Goal: Navigation & Orientation: Understand site structure

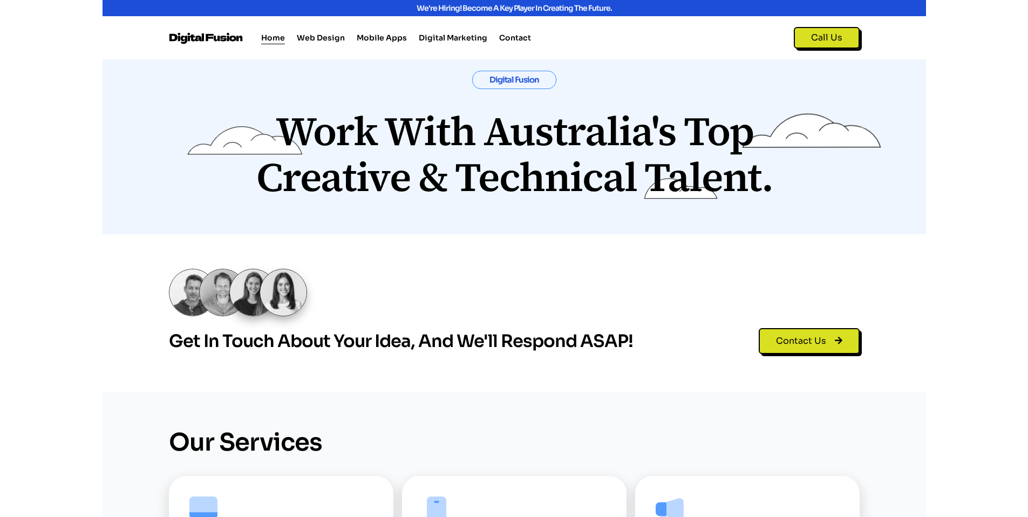
scroll to position [378, 0]
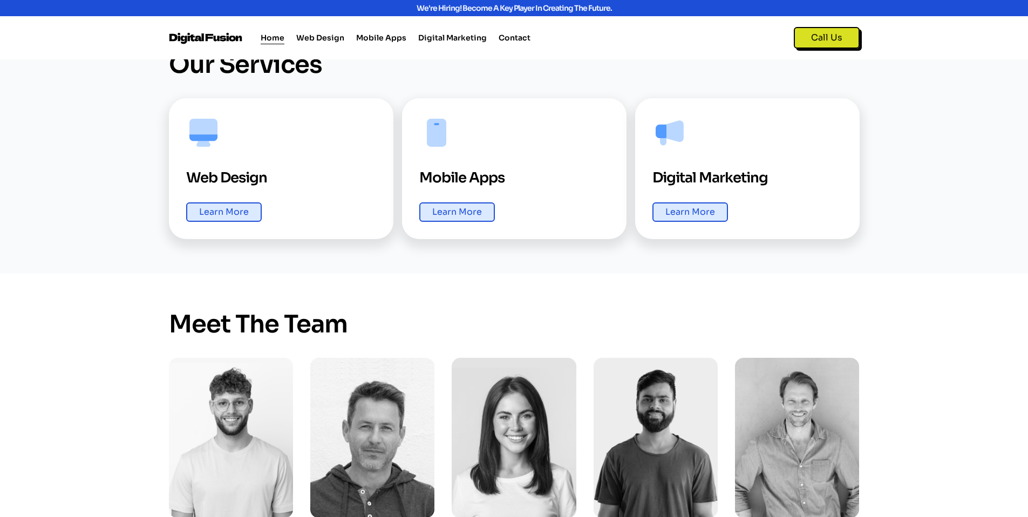
click at [823, 334] on div "Meet the Team Liam iOS Developer​ Archie​ Android Developer​ Ruby Account Manag…" at bounding box center [514, 459] width 1028 height 370
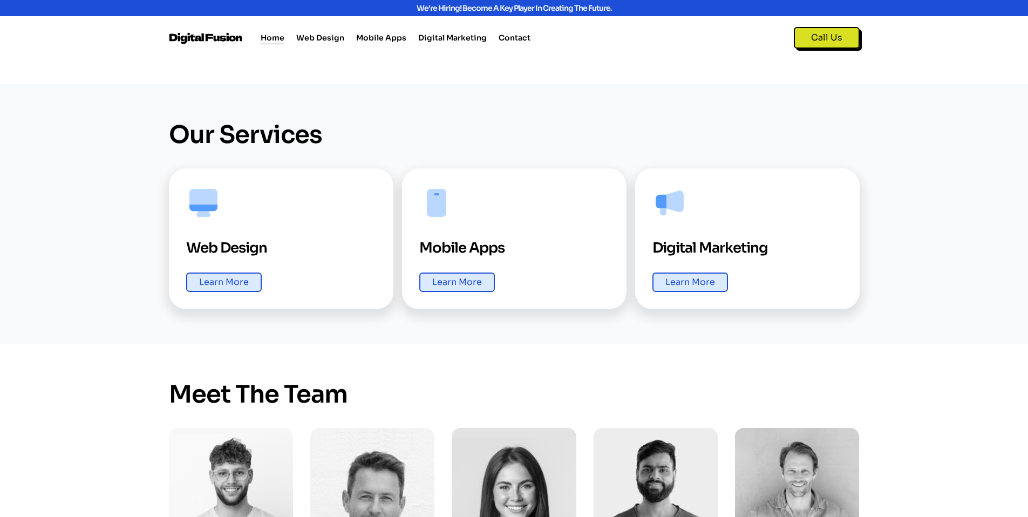
scroll to position [155, 0]
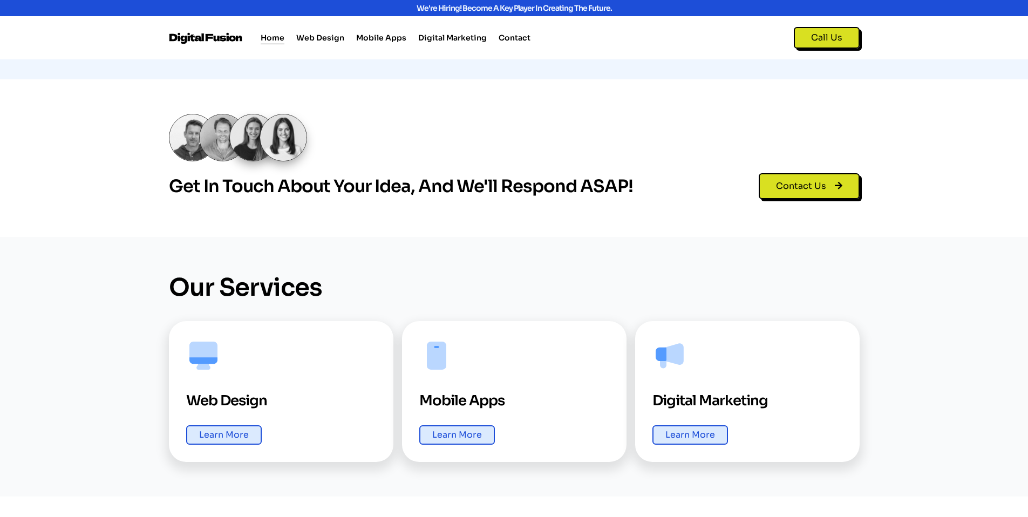
click at [823, 332] on div "Our Services Web Design Learn More Mobile Apps Learn More Digital Marketing Lea…" at bounding box center [514, 367] width 1028 height 260
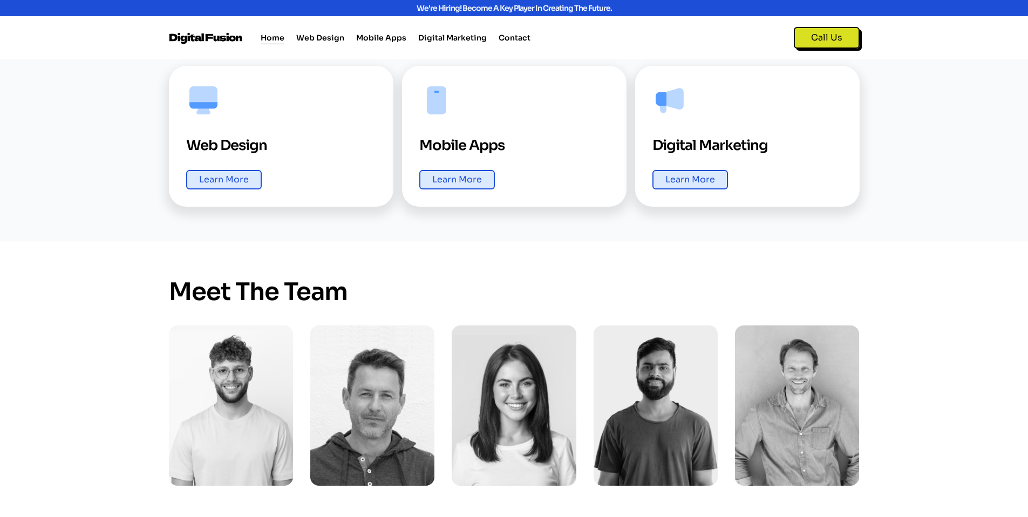
scroll to position [560, 0]
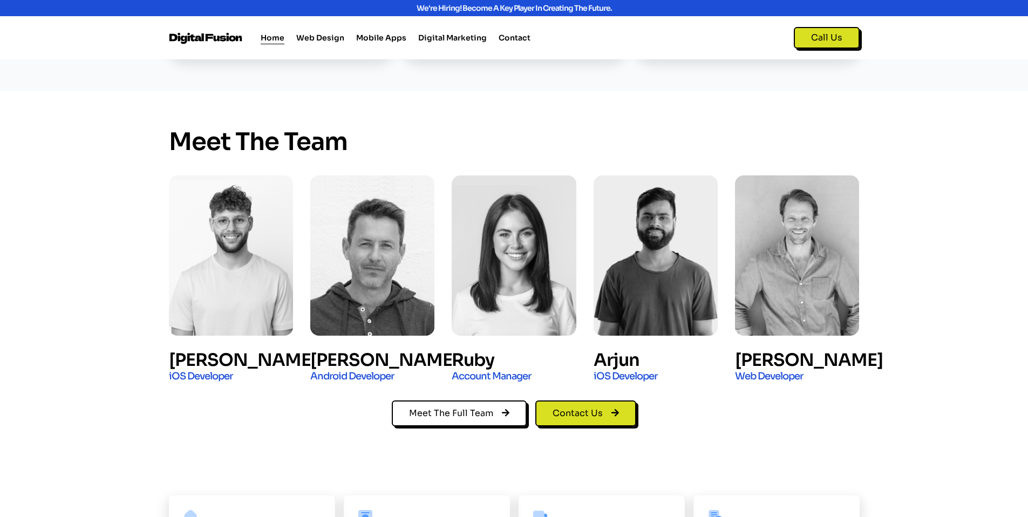
click at [823, 374] on div "Meet the Team Liam iOS Developer​ Archie​ Android Developer​ Ruby Account Manag…" at bounding box center [514, 276] width 1028 height 370
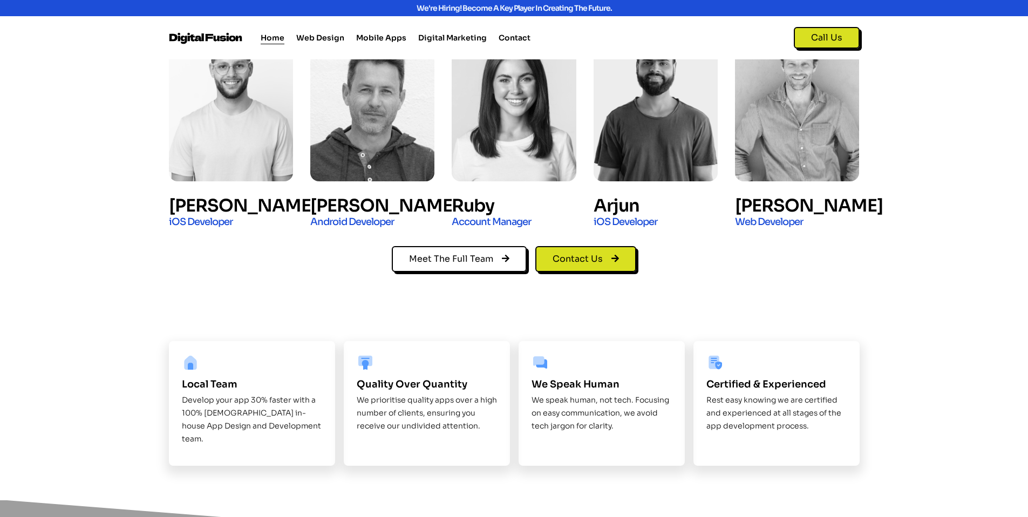
scroll to position [846, 0]
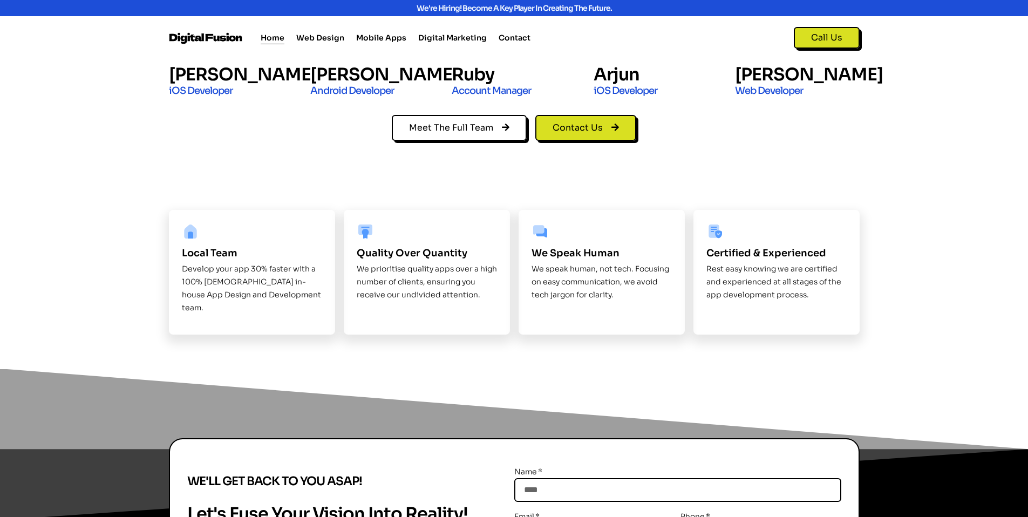
click at [823, 370] on icon at bounding box center [513, 445] width 1029 height 152
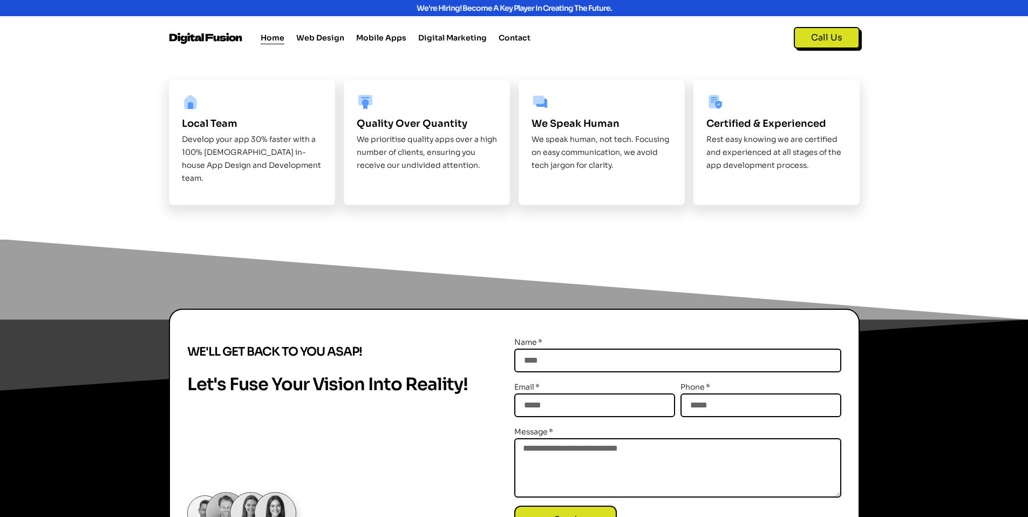
scroll to position [785, 0]
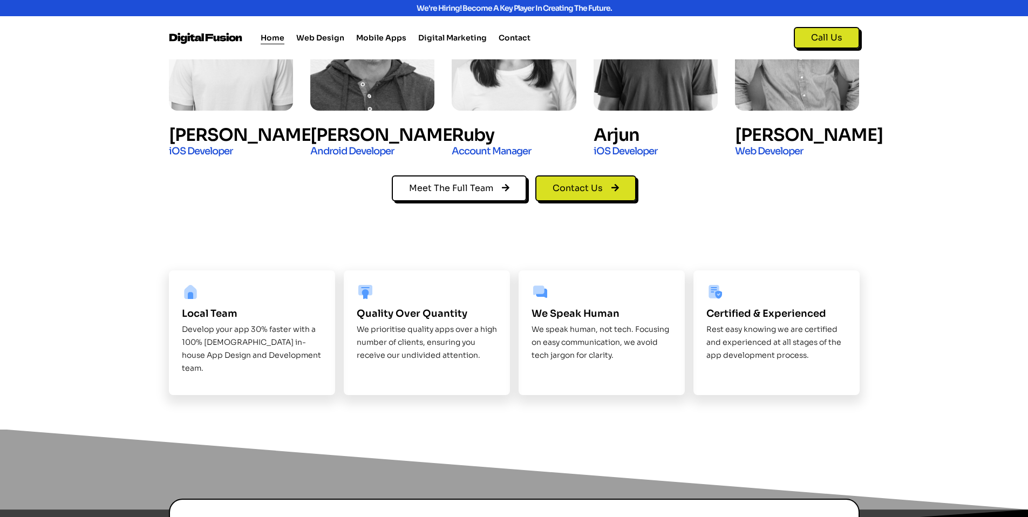
click at [823, 368] on div "Local Team Develop your app 30% faster with a 100% Australian in-house App Desi…" at bounding box center [514, 333] width 1028 height 194
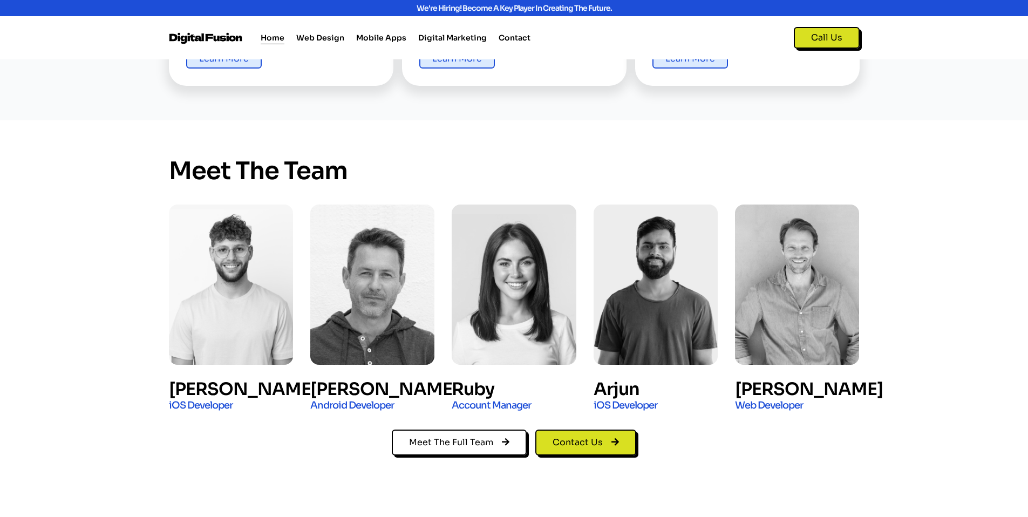
click at [823, 368] on div "Meet the Team Liam iOS Developer​ Archie​ Android Developer​ Ruby Account Manag…" at bounding box center [514, 305] width 1028 height 370
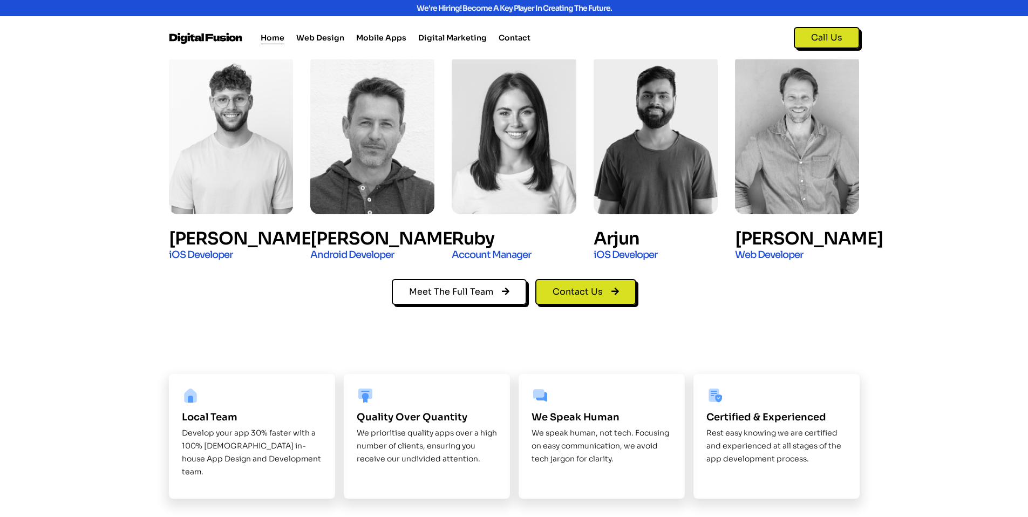
scroll to position [721, 0]
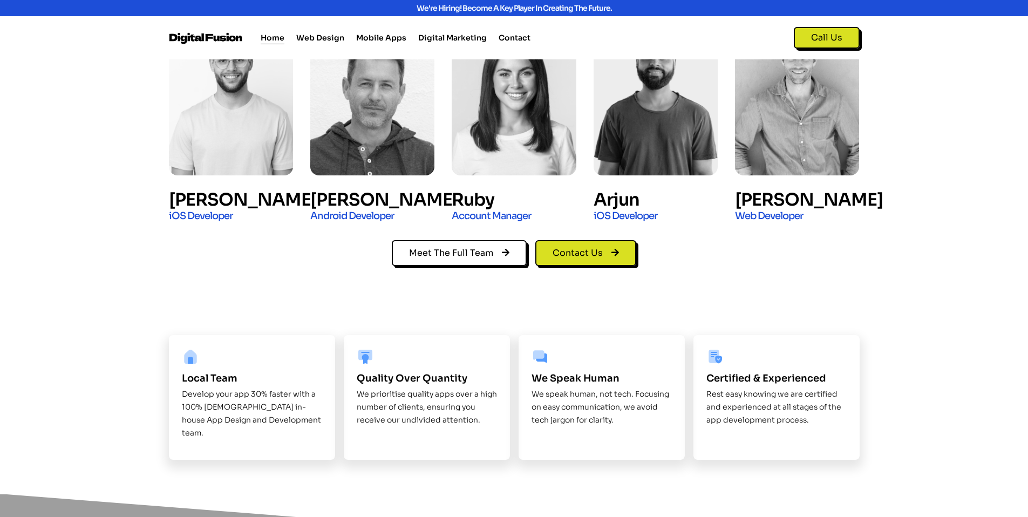
click at [823, 368] on div "Local Team Develop your app 30% faster with a 100% Australian in-house App Desi…" at bounding box center [514, 398] width 1028 height 194
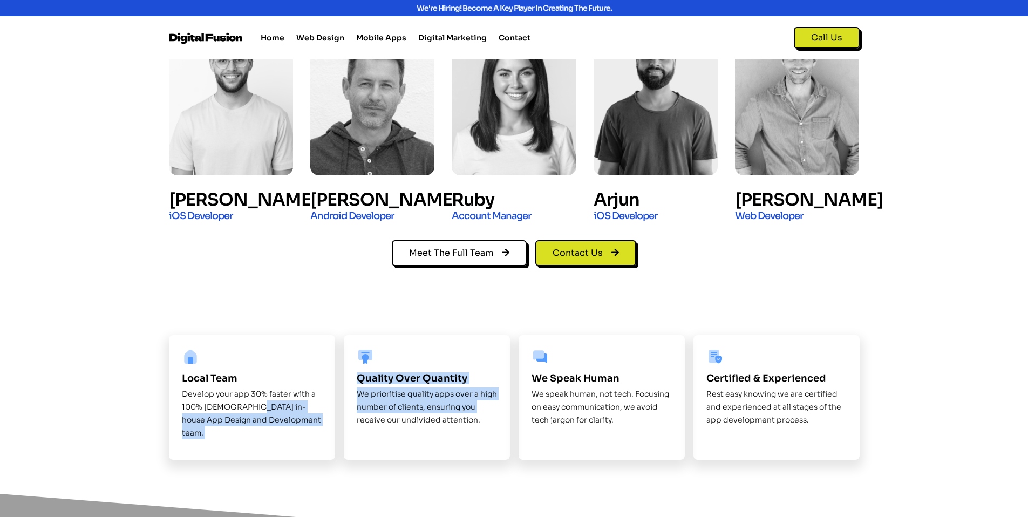
drag, startPoint x: 246, startPoint y: 411, endPoint x: 335, endPoint y: 414, distance: 89.1
click at [348, 413] on div "Local Team Develop your app 30% faster with a 100% Australian in-house App Desi…" at bounding box center [514, 398] width 691 height 194
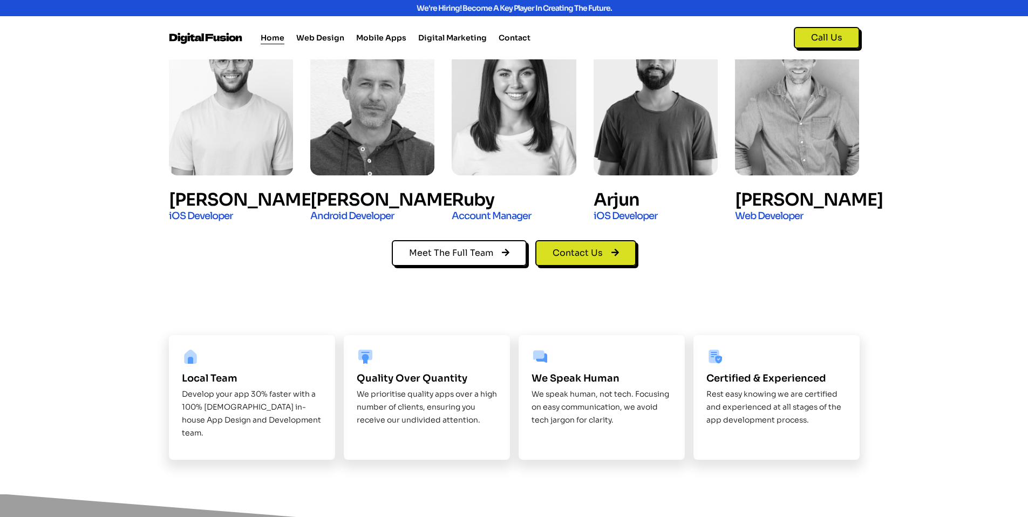
click at [189, 399] on p "Develop your app 30% faster with a 100% Australian in-house App Design and Deve…" at bounding box center [252, 414] width 140 height 52
drag, startPoint x: 179, startPoint y: 393, endPoint x: 197, endPoint y: 417, distance: 29.7
click at [197, 417] on div "Local Team Develop your app 30% faster with a 100% Australian in-house App Desi…" at bounding box center [252, 397] width 166 height 125
click at [222, 411] on p "Develop your app 30% faster with a 100% Australian in-house App Design and Deve…" at bounding box center [252, 414] width 140 height 52
click at [211, 418] on p "Develop your app 30% faster with a 100% Australian in-house App Design and Deve…" at bounding box center [252, 414] width 140 height 52
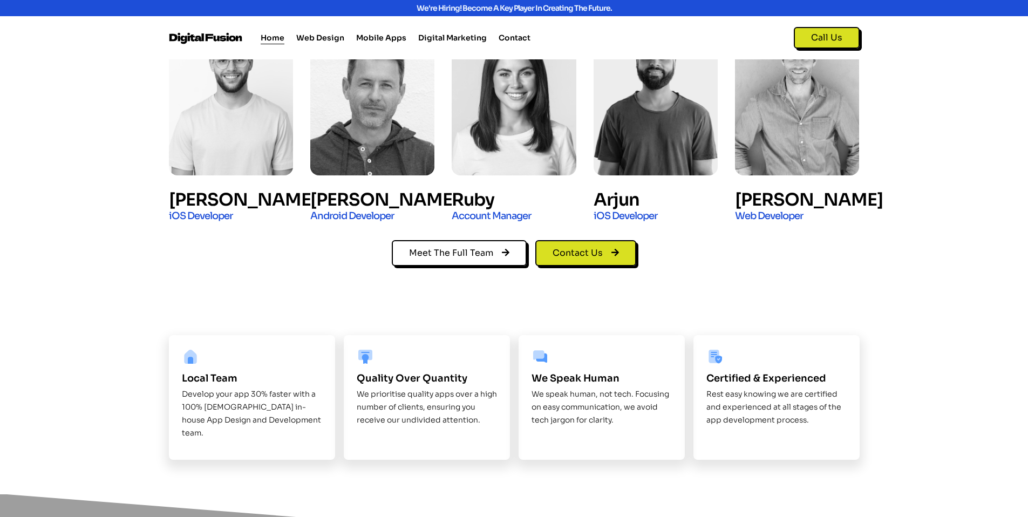
click at [277, 417] on p "Develop your app 30% faster with a 100% Australian in-house App Design and Deve…" at bounding box center [252, 414] width 140 height 52
drag, startPoint x: 279, startPoint y: 420, endPoint x: 296, endPoint y: 420, distance: 17.3
click at [296, 420] on p "Develop your app 30% faster with a 100% Australian in-house App Design and Deve…" at bounding box center [252, 414] width 140 height 52
click at [256, 470] on div "Local Team Develop your app 30% faster with a 100% Australian in-house App Desi…" at bounding box center [514, 398] width 691 height 194
drag, startPoint x: 705, startPoint y: 376, endPoint x: 870, endPoint y: 421, distance: 171.0
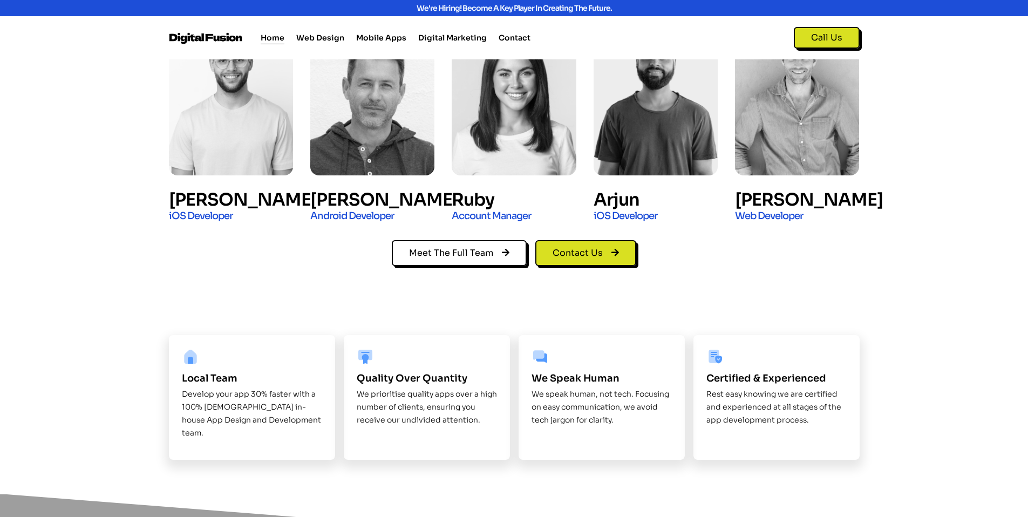
click at [823, 421] on div "Local Team Develop your app 30% faster with a 100% Australian in-house App Desi…" at bounding box center [514, 398] width 1028 height 194
drag, startPoint x: 538, startPoint y: 378, endPoint x: 663, endPoint y: 419, distance: 131.8
click at [640, 420] on div "We speak human We speak human, not tech. Focusing on easy communication, we avo…" at bounding box center [602, 397] width 140 height 125
click at [823, 408] on div "Local Team Develop your app 30% faster with a 100% Australian in-house App Desi…" at bounding box center [514, 398] width 1028 height 194
click at [823, 455] on div "Local Team Develop your app 30% faster with a 100% Australian in-house App Desi…" at bounding box center [514, 398] width 1028 height 194
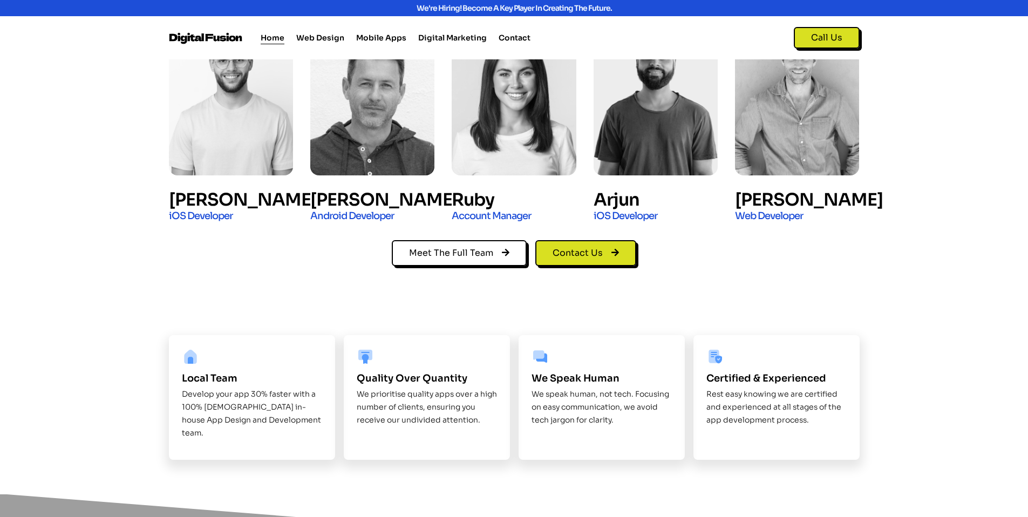
drag, startPoint x: 361, startPoint y: 377, endPoint x: 445, endPoint y: 386, distance: 85.3
click at [446, 387] on div "Quality Over Quantity We prioritise quality apps over a high number of clients,…" at bounding box center [427, 397] width 140 height 125
drag, startPoint x: 364, startPoint y: 395, endPoint x: 506, endPoint y: 416, distance: 143.0
click at [506, 416] on div "Quality Over Quantity We prioritise quality apps over a high number of clients,…" at bounding box center [427, 397] width 166 height 125
click at [402, 401] on p "We prioritise quality apps over a high number of clients, ensuring you receive …" at bounding box center [427, 407] width 140 height 39
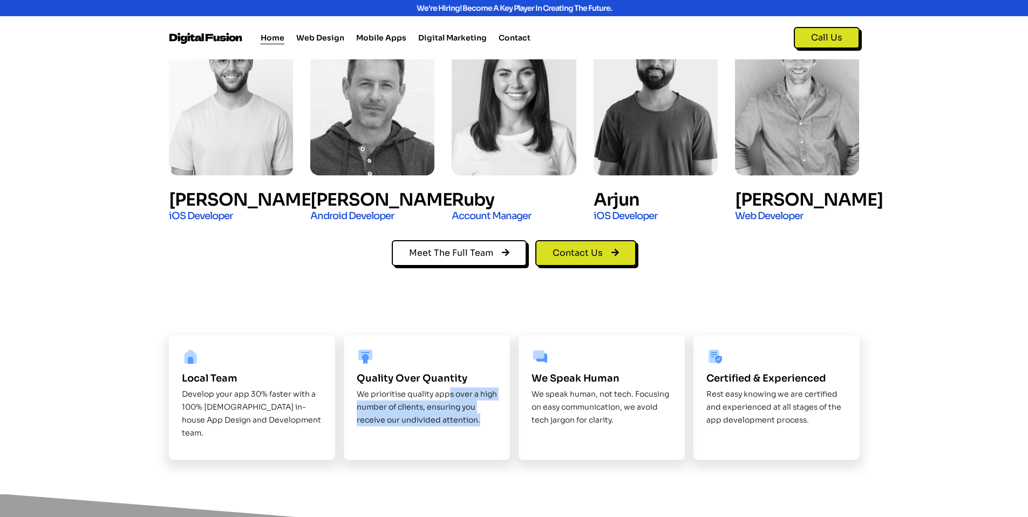
drag, startPoint x: 504, startPoint y: 394, endPoint x: 495, endPoint y: 428, distance: 35.2
click at [495, 428] on div "We prioritise quality apps over a high number of clients, ensuring you receive …" at bounding box center [427, 411] width 140 height 46
click at [823, 428] on div "Local Team Develop your app 30% faster with a 100% Australian in-house App Desi…" at bounding box center [514, 398] width 1028 height 194
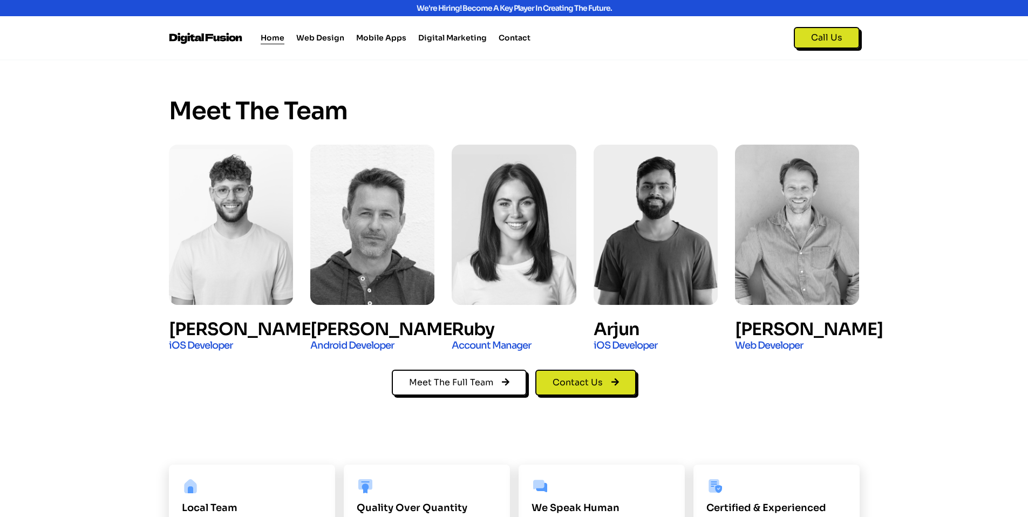
scroll to position [591, 0]
click at [493, 384] on span "Meet The Full Team" at bounding box center [459, 383] width 100 height 11
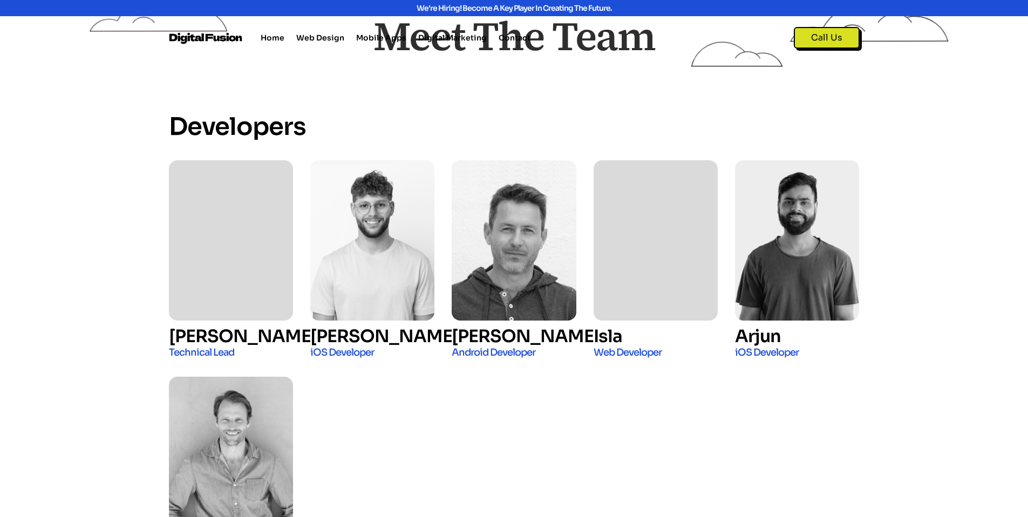
scroll to position [98, 0]
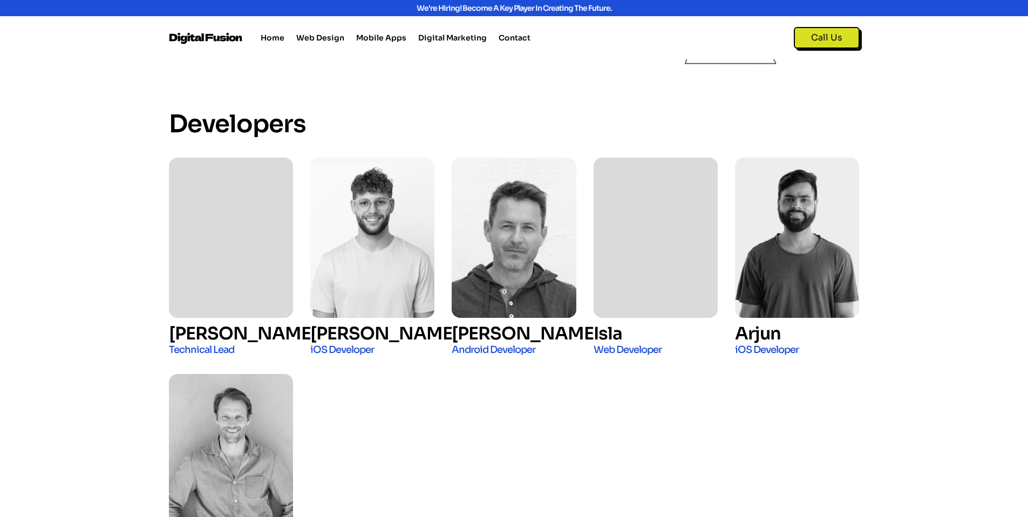
click at [958, 347] on div "Developers Rob Technical Lead [PERSON_NAME] iOS Developer​ [PERSON_NAME]​ Andro…" at bounding box center [514, 341] width 1028 height 500
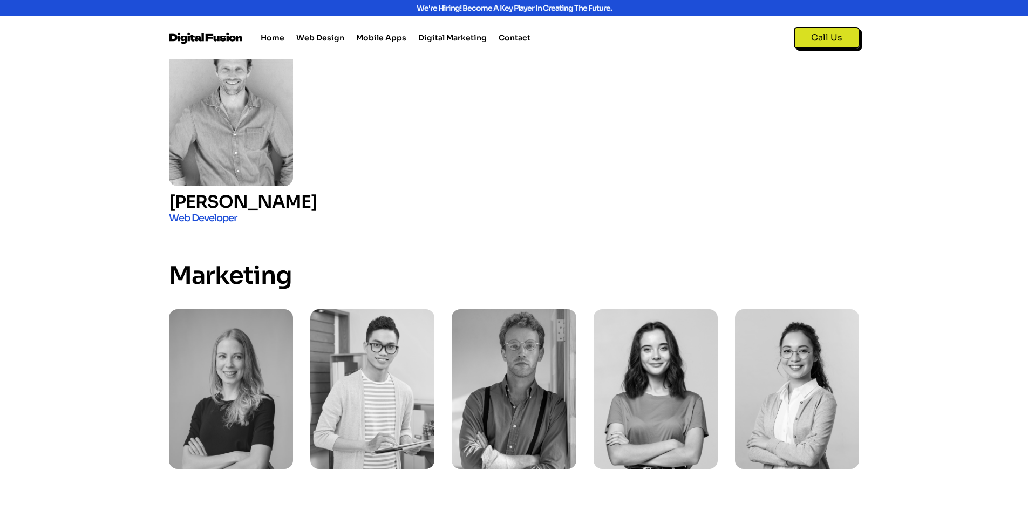
scroll to position [695, 0]
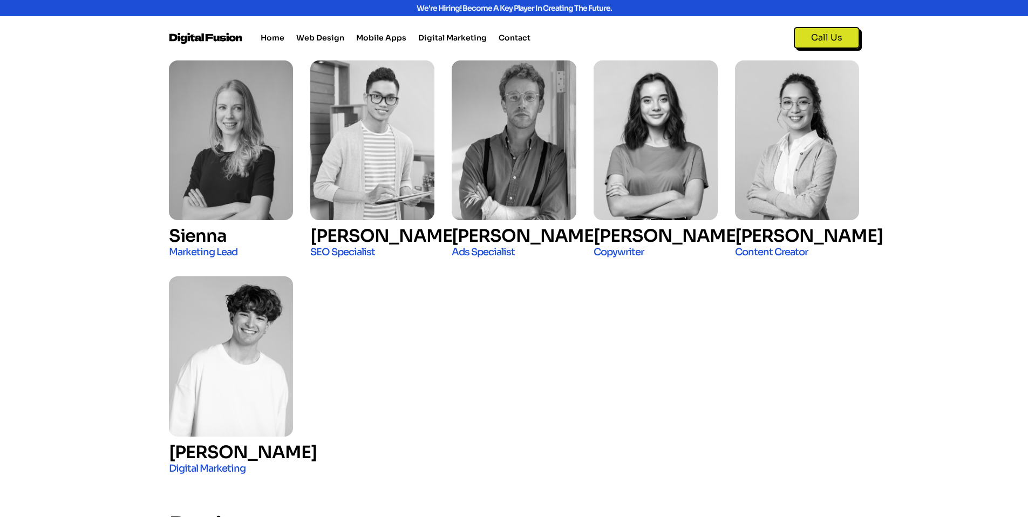
click at [958, 347] on div "Marketing [GEOGRAPHIC_DATA] Marketing Lead [PERSON_NAME] SEO Specialist [PERSON…" at bounding box center [514, 244] width 1028 height 500
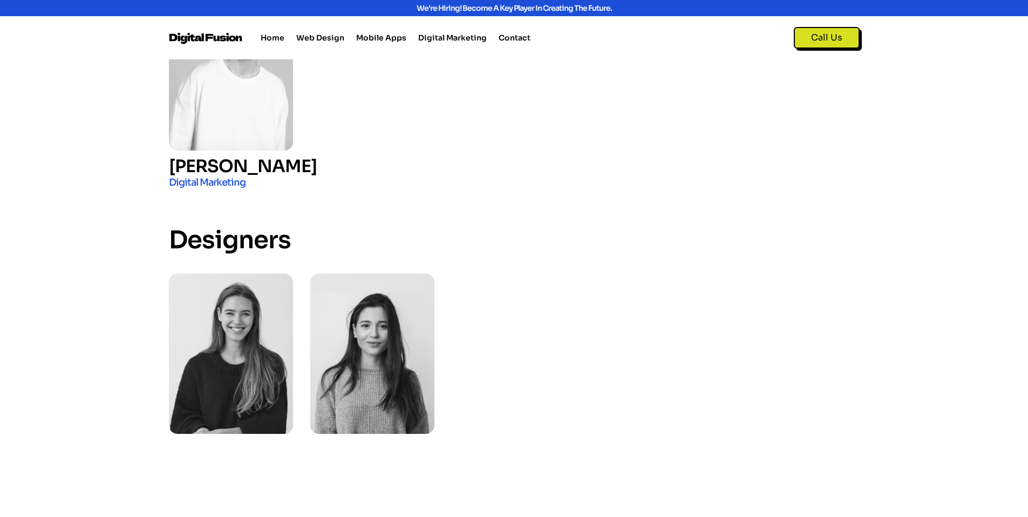
scroll to position [1071, 0]
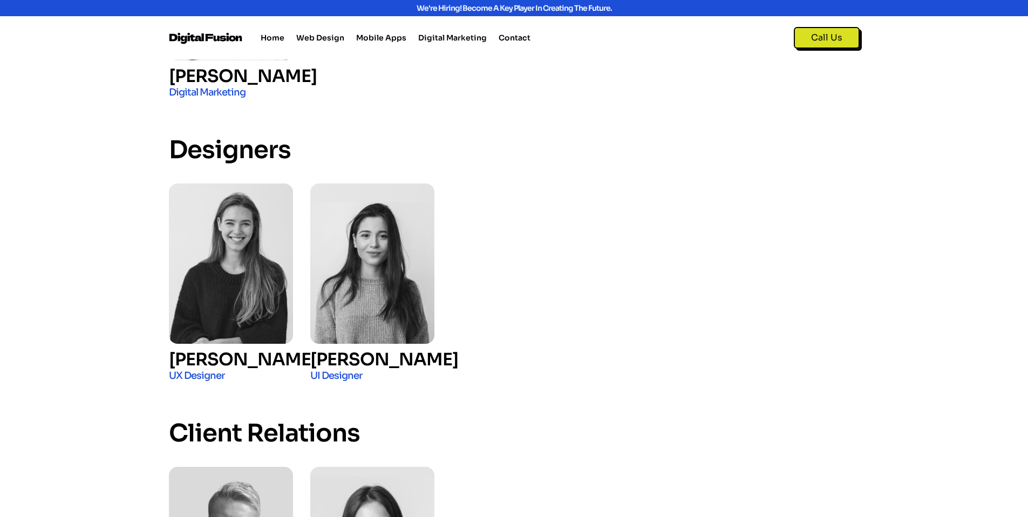
click at [957, 346] on div "Designers [PERSON_NAME] UX Designer [PERSON_NAME] UI Designer" at bounding box center [514, 258] width 1028 height 283
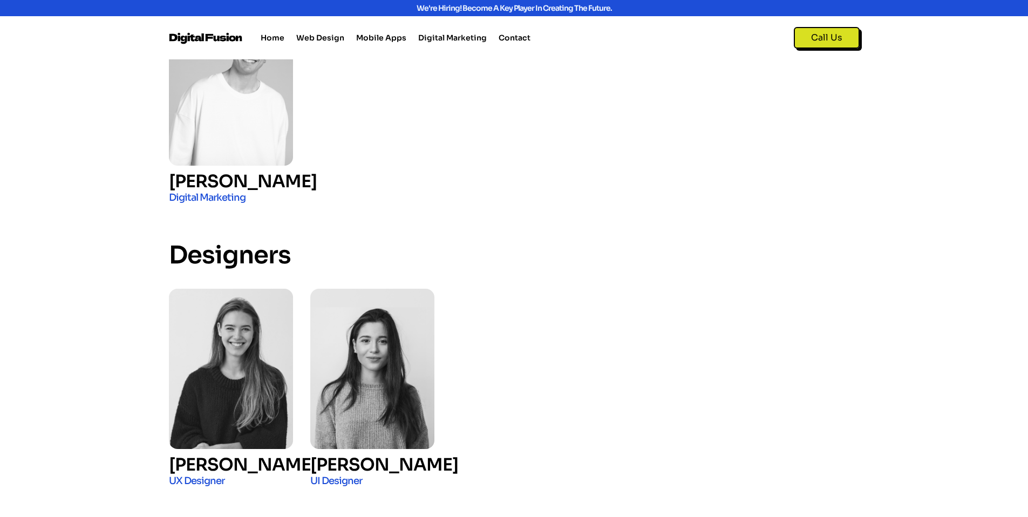
scroll to position [966, 0]
click at [342, 402] on img at bounding box center [372, 368] width 124 height 160
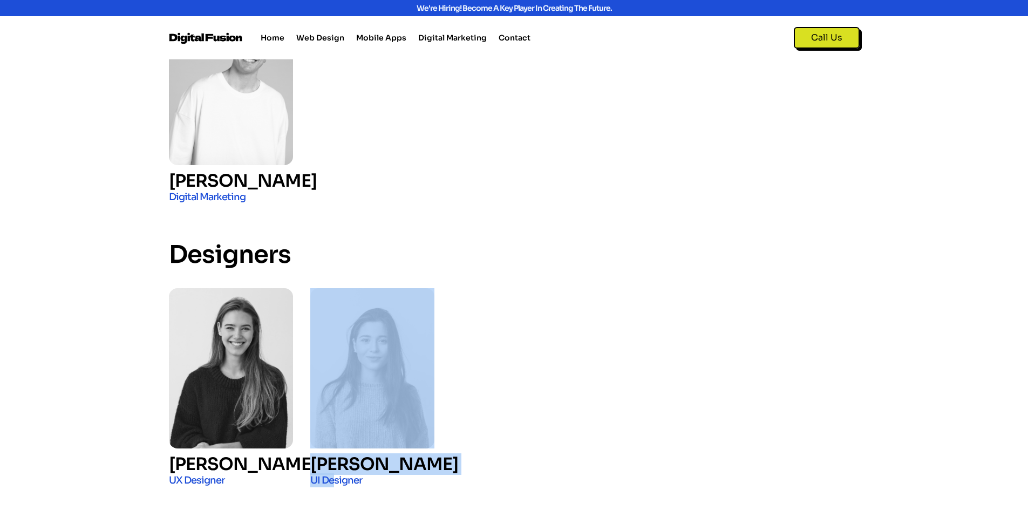
drag, startPoint x: 335, startPoint y: 482, endPoint x: 224, endPoint y: 487, distance: 111.9
click at [269, 487] on div "[PERSON_NAME] UX Designer [PERSON_NAME] UI Designer" at bounding box center [514, 387] width 691 height 199
click at [877, 354] on div "Designers [PERSON_NAME] UX Designer [PERSON_NAME] UI Designer" at bounding box center [514, 362] width 1028 height 283
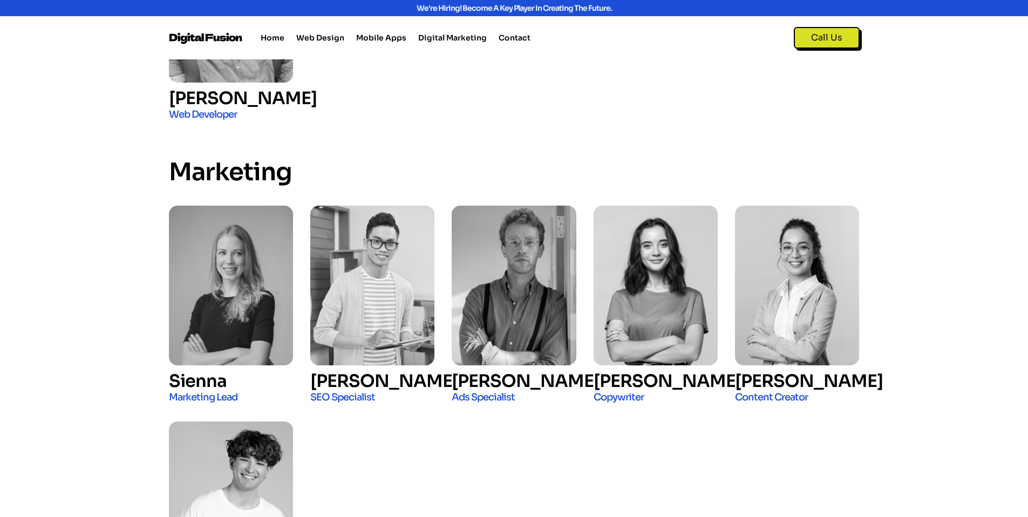
click at [936, 353] on div "Marketing [GEOGRAPHIC_DATA] Marketing Lead [PERSON_NAME] SEO Specialist [PERSON…" at bounding box center [514, 389] width 1028 height 500
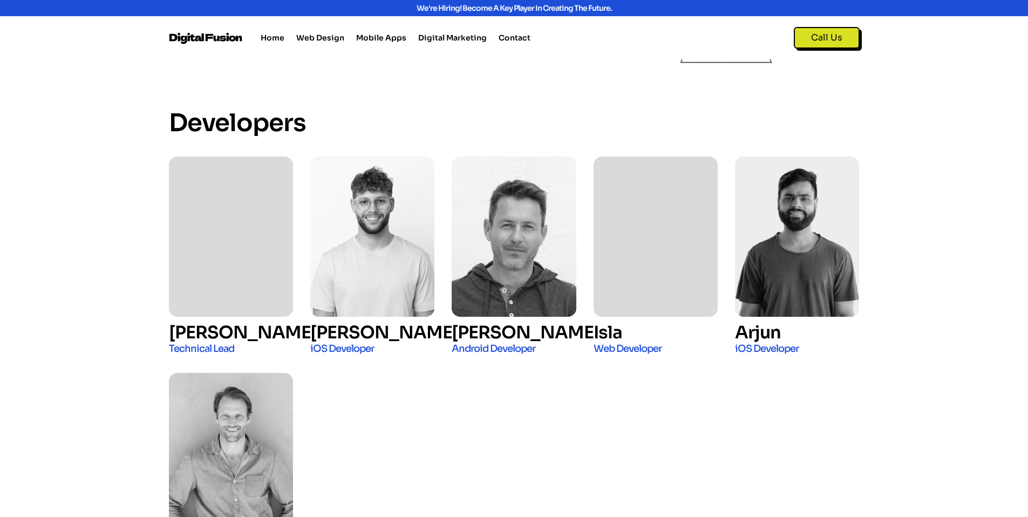
scroll to position [14, 0]
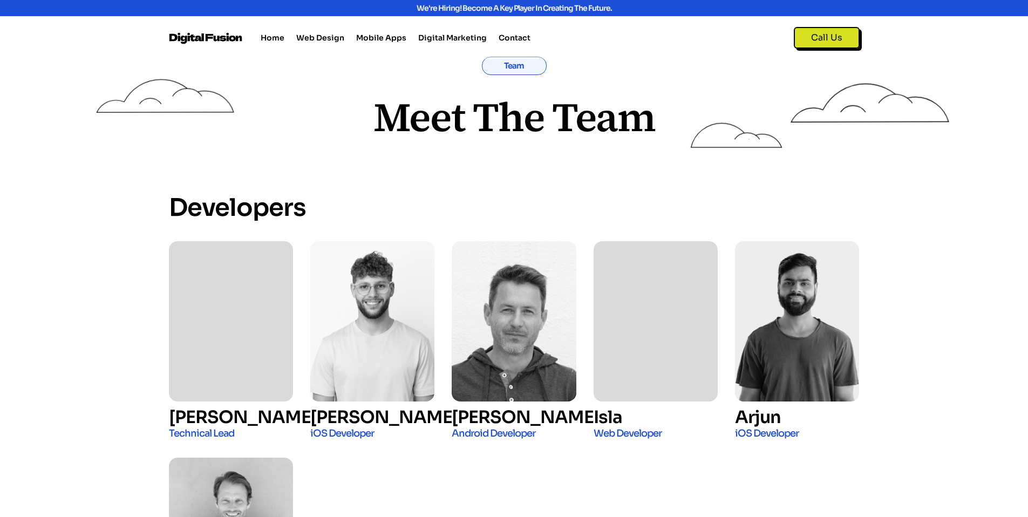
click at [935, 354] on div "Developers Rob Technical Lead [PERSON_NAME] iOS Developer​ [PERSON_NAME]​ Andro…" at bounding box center [514, 424] width 1028 height 500
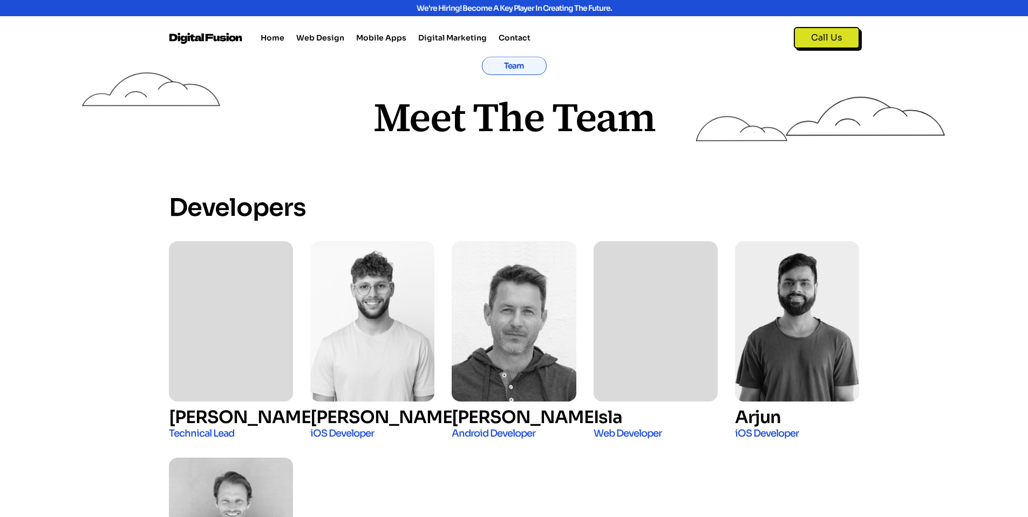
click at [211, 35] on img at bounding box center [206, 38] width 75 height 12
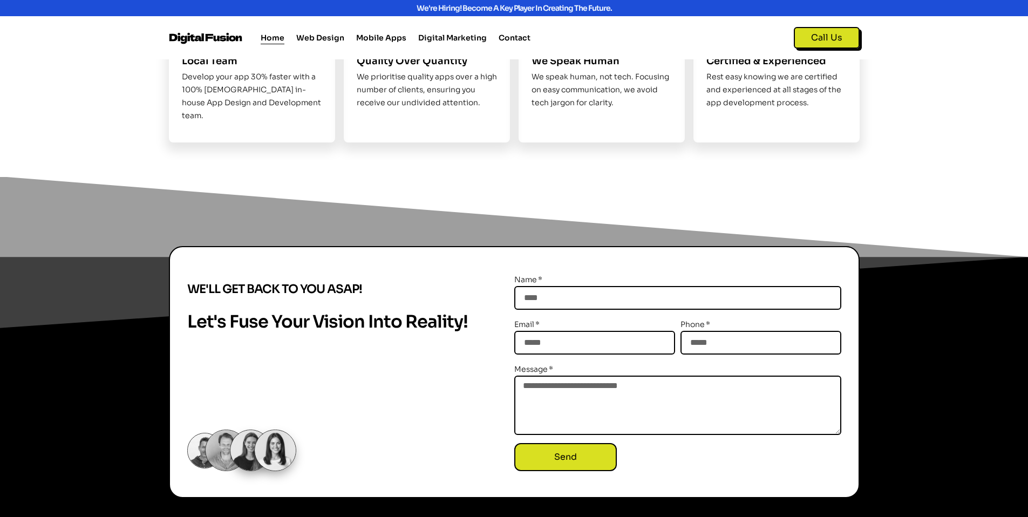
scroll to position [1105, 0]
